Goal: Task Accomplishment & Management: Manage account settings

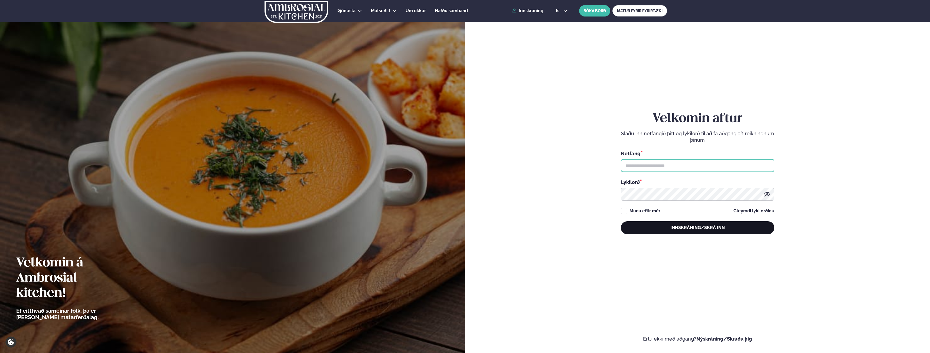
type input "**********"
click at [658, 230] on button "Innskráning/Skrá inn" at bounding box center [698, 228] width 154 height 13
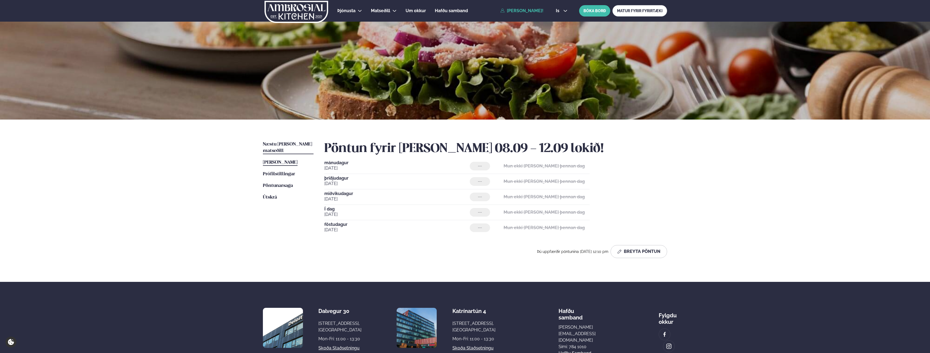
click at [302, 143] on span "Næstu [PERSON_NAME] matseðill" at bounding box center [287, 147] width 49 height 11
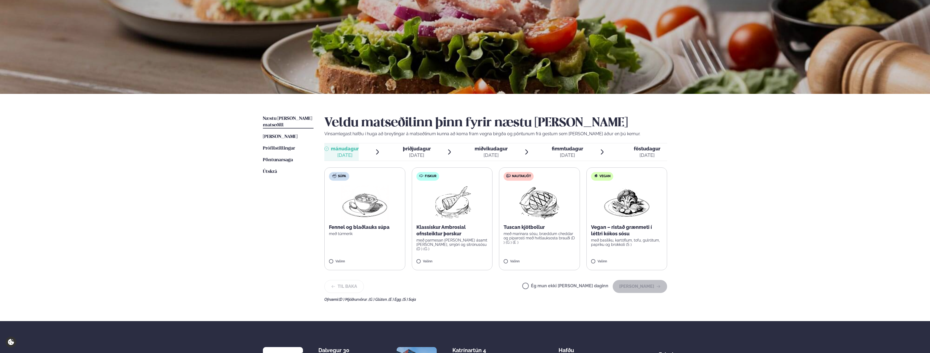
scroll to position [27, 0]
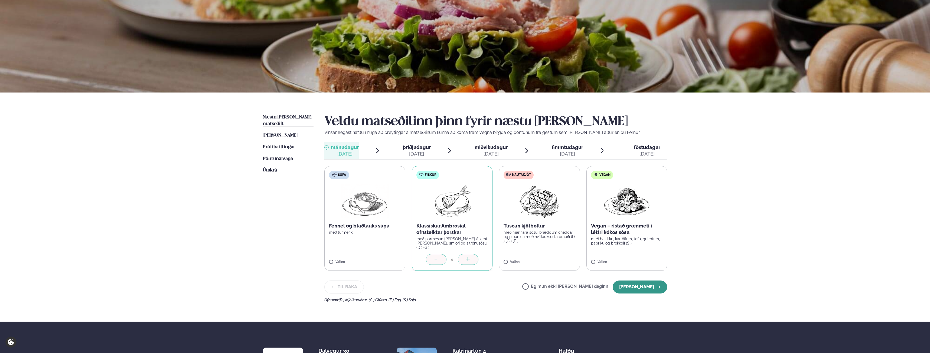
click at [629, 285] on button "[PERSON_NAME]" at bounding box center [640, 287] width 54 height 13
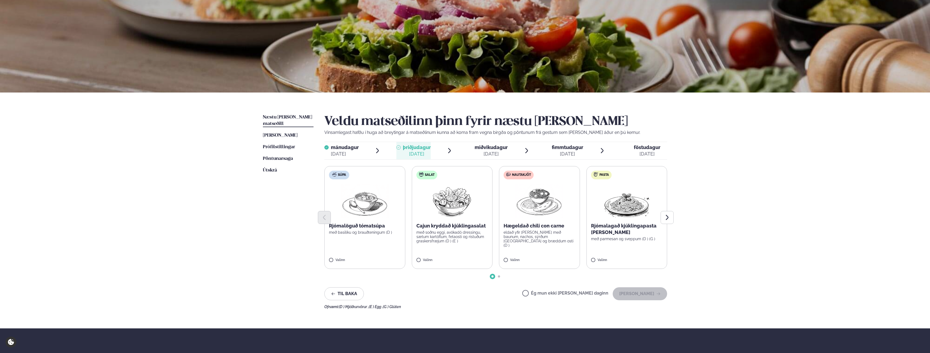
click at [589, 296] on label "Ég mun ekki [PERSON_NAME] daginn" at bounding box center [565, 294] width 86 height 6
click at [625, 292] on button "[PERSON_NAME]" at bounding box center [640, 294] width 54 height 13
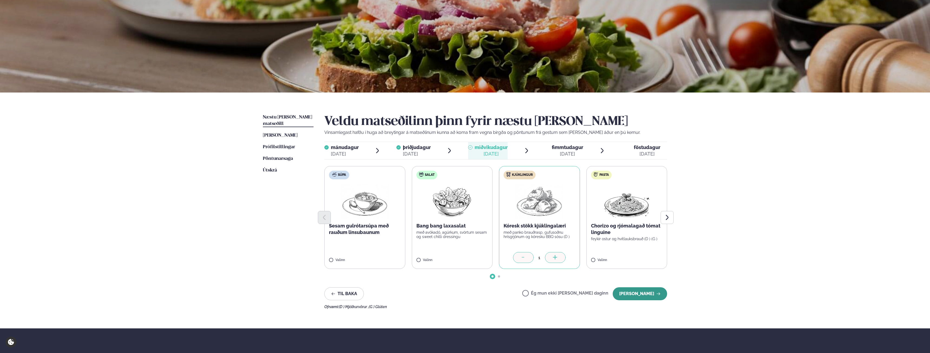
click at [631, 292] on button "[PERSON_NAME]" at bounding box center [640, 294] width 54 height 13
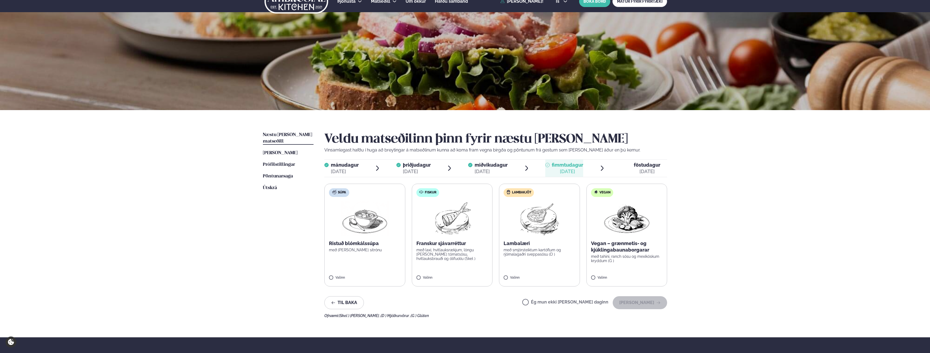
scroll to position [0, 0]
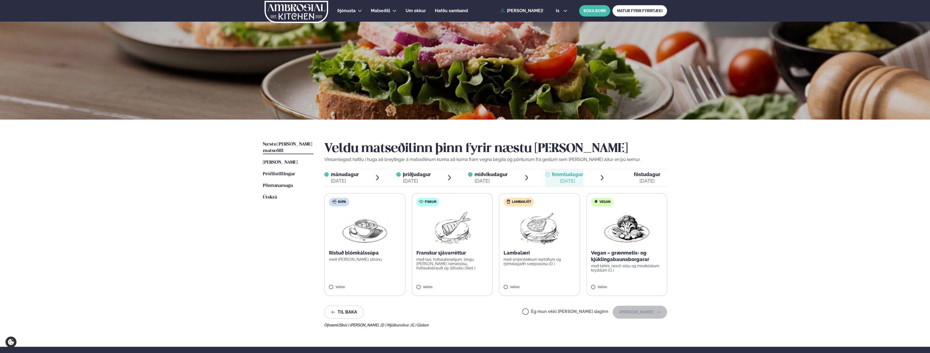
click at [645, 173] on span "föstudagur" at bounding box center [647, 175] width 27 height 6
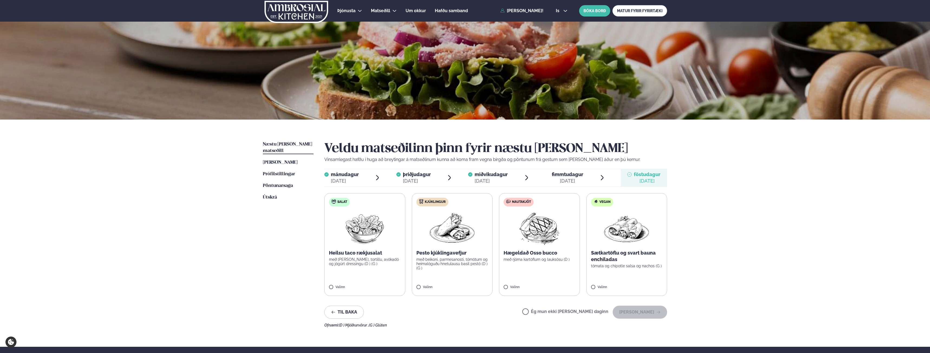
click at [576, 176] on span "fimmtudagur" at bounding box center [567, 175] width 31 height 6
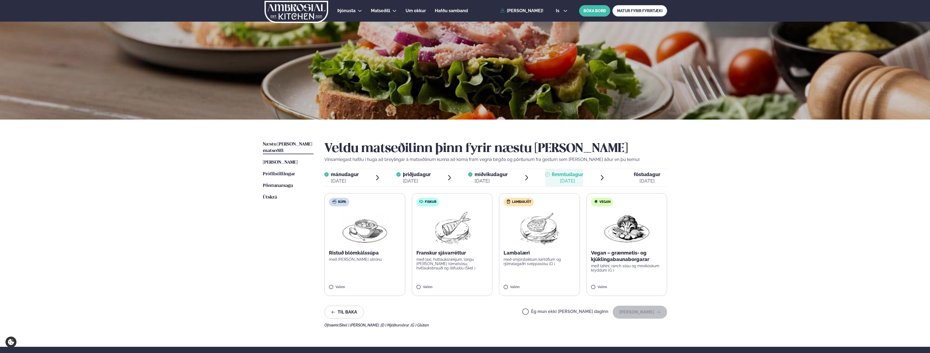
click at [508, 285] on label "Lambakjöt Lambalæri með smjörsteiktum kartöflum og rjómalagaðri sveppasósu (D )…" at bounding box center [539, 244] width 81 height 103
click at [643, 312] on button "[PERSON_NAME]" at bounding box center [640, 312] width 54 height 13
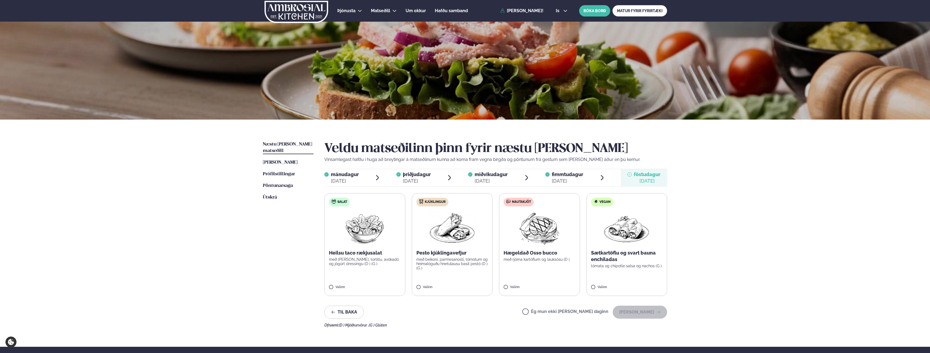
click at [596, 314] on label "Ég mun ekki [PERSON_NAME] daginn" at bounding box center [565, 313] width 86 height 6
click at [640, 311] on button "[PERSON_NAME]" at bounding box center [640, 312] width 54 height 13
